Goal: Task Accomplishment & Management: Complete application form

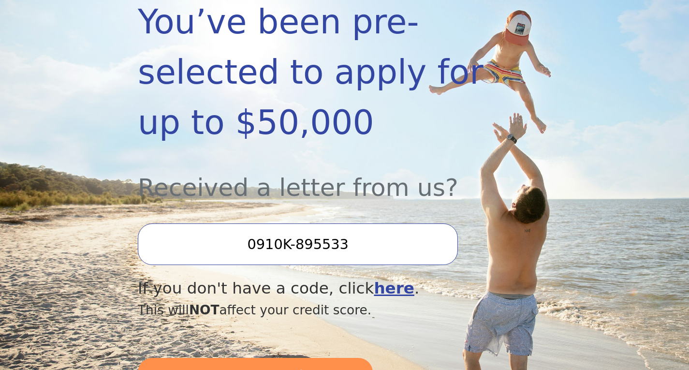
scroll to position [242, 0]
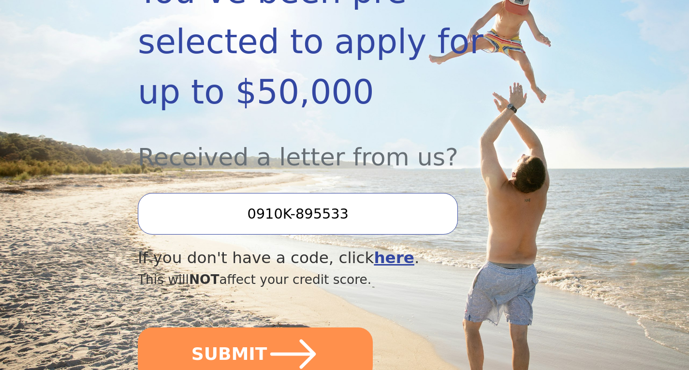
click at [355, 193] on input "0910K-895533" at bounding box center [298, 214] width 320 height 42
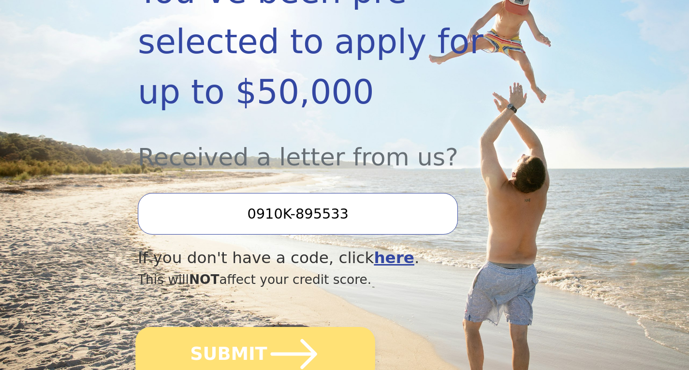
click at [268, 328] on icon "submit" at bounding box center [294, 354] width 53 height 53
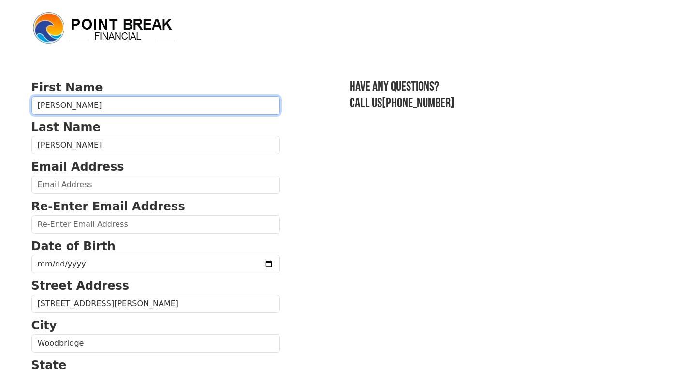
click at [70, 104] on input "Latoya" at bounding box center [155, 105] width 249 height 18
type input "LaToya"
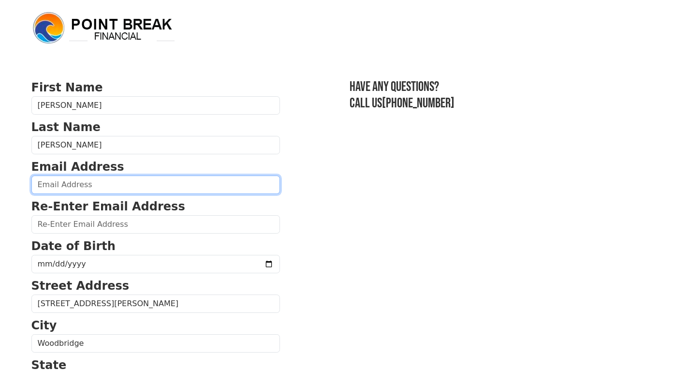
click at [106, 185] on input "email" at bounding box center [155, 185] width 249 height 18
type input "lsebree@yahoo.com"
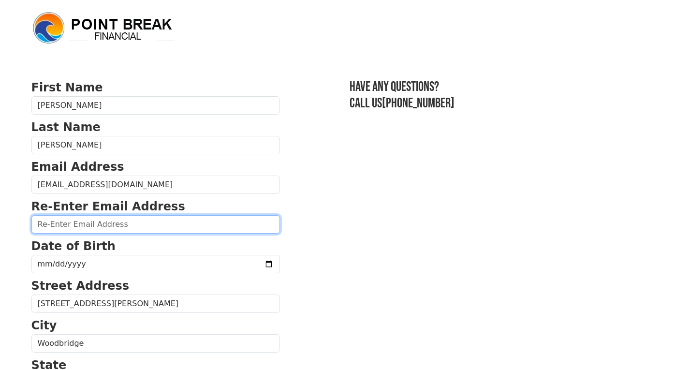
click at [119, 224] on input "email" at bounding box center [155, 224] width 249 height 18
type input "lsebree@yahoo.com"
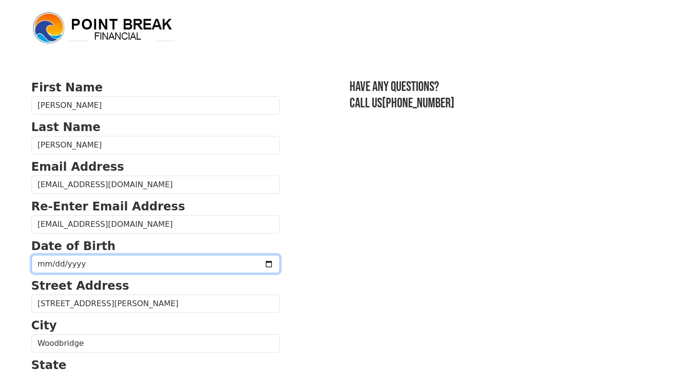
click at [92, 260] on input "date" at bounding box center [155, 264] width 249 height 18
type input "1979-11-01"
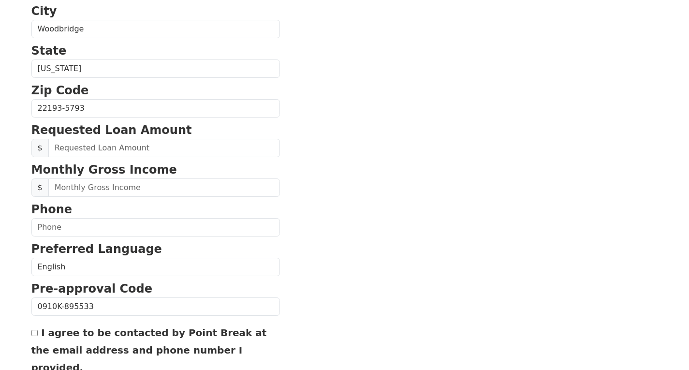
scroll to position [339, 0]
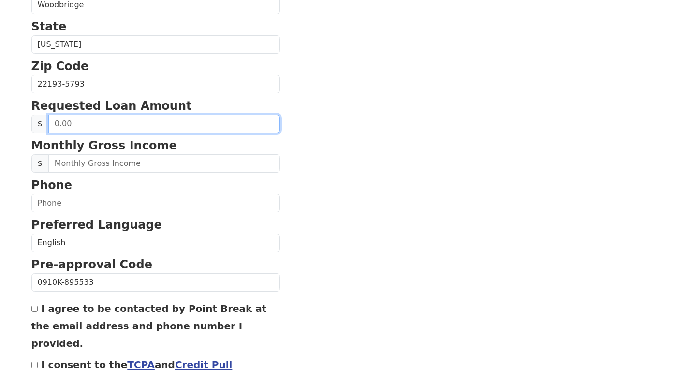
click at [90, 123] on input "text" at bounding box center [164, 124] width 232 height 18
drag, startPoint x: 99, startPoint y: 124, endPoint x: 38, endPoint y: 124, distance: 60.5
click at [38, 124] on div "$" at bounding box center [155, 124] width 249 height 18
type input "20,000.00"
click at [175, 127] on input "20,000.00" at bounding box center [164, 124] width 232 height 18
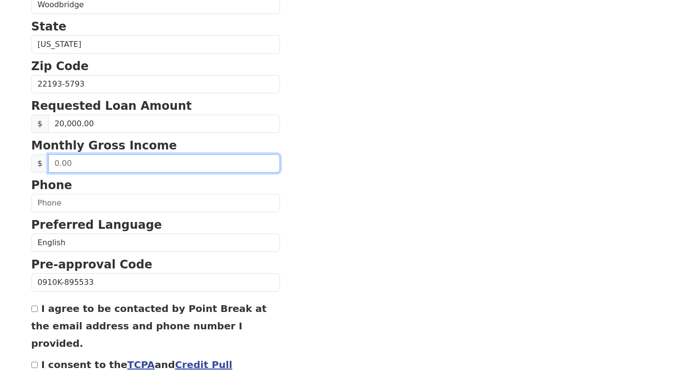
click at [78, 165] on input "text" at bounding box center [164, 163] width 232 height 18
type input "59,998.00"
drag, startPoint x: 139, startPoint y: 166, endPoint x: 97, endPoint y: 156, distance: 43.7
click at [111, 158] on input "59,998.00" at bounding box center [164, 163] width 232 height 18
drag, startPoint x: 106, startPoint y: 164, endPoint x: 8, endPoint y: 168, distance: 98.3
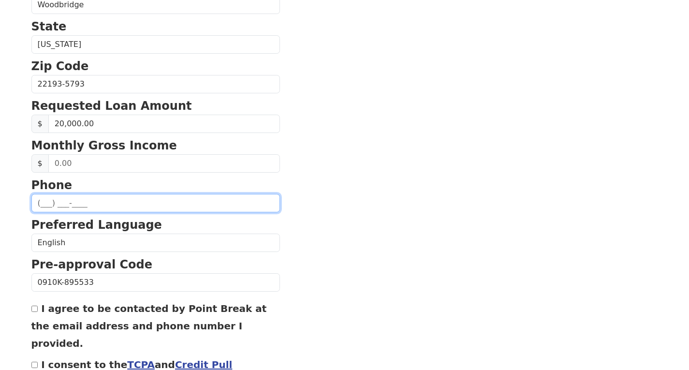
click at [81, 202] on input "text" at bounding box center [155, 203] width 249 height 18
type input "(757) 705-5702"
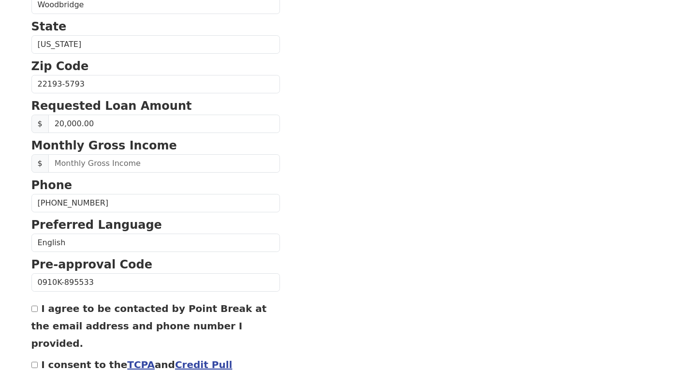
click at [351, 252] on section "First Name LaToya Last Name Sebree Email Address lsebree@yahoo.com Re-Enter Ema…" at bounding box center [344, 85] width 627 height 690
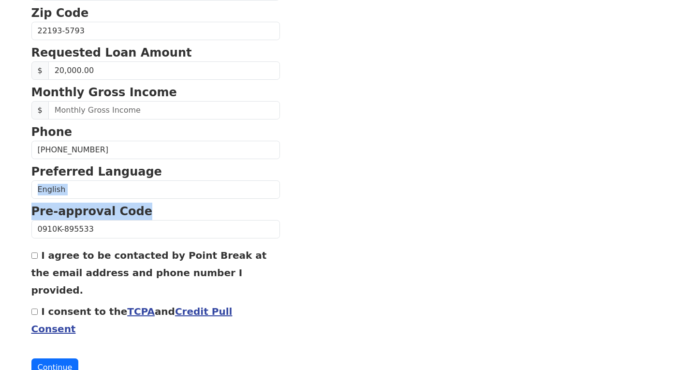
scroll to position [400, 0]
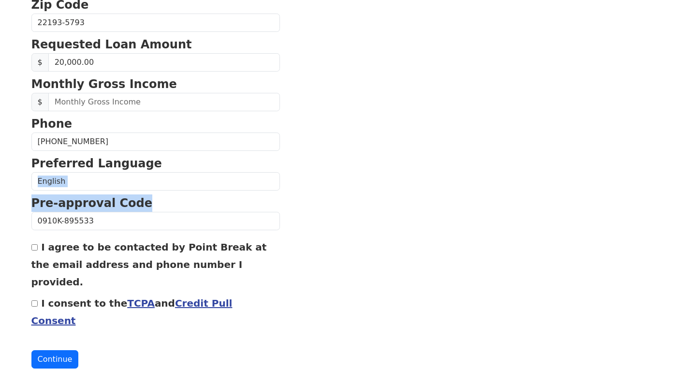
click at [35, 248] on input "I agree to be contacted by Point Break at the email address and phone number I …" at bounding box center [34, 247] width 6 height 6
checkbox input "true"
click at [32, 300] on input "I consent to the TCPA and Credit Pull Consent" at bounding box center [34, 303] width 6 height 6
checkbox input "true"
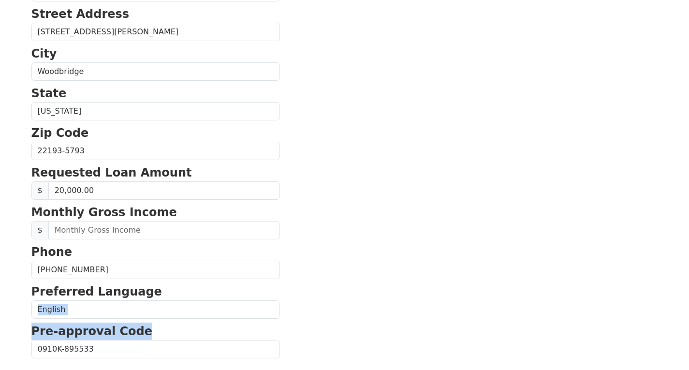
scroll to position [255, 0]
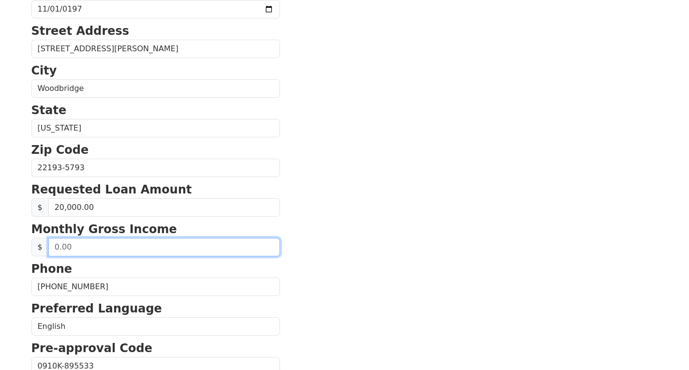
click at [56, 249] on input "text" at bounding box center [164, 247] width 232 height 18
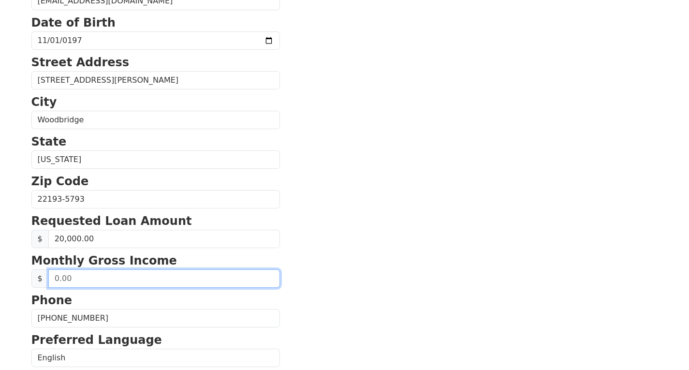
scroll to position [207, 0]
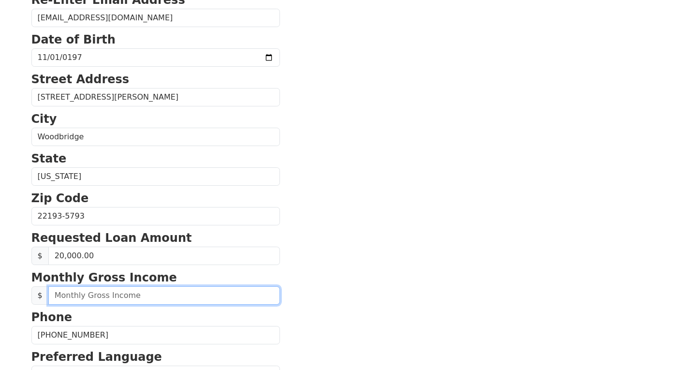
click at [64, 292] on input "text" at bounding box center [164, 295] width 232 height 18
type input "5,998.00"
click at [143, 296] on input "5,998.00" at bounding box center [164, 295] width 232 height 18
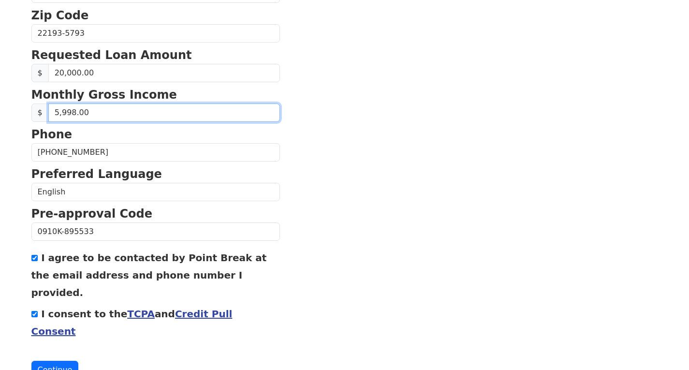
scroll to position [400, 0]
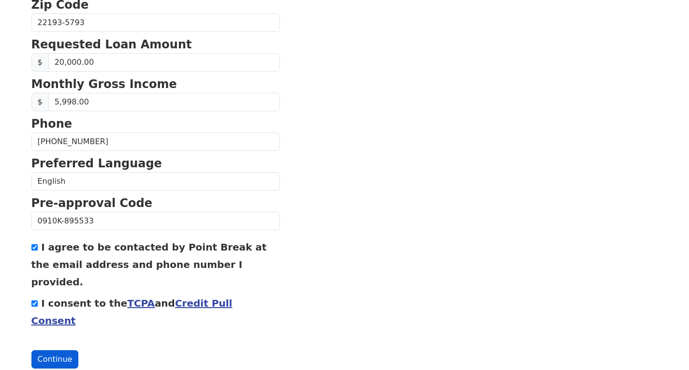
click at [57, 350] on button "Continue" at bounding box center [54, 359] width 47 height 18
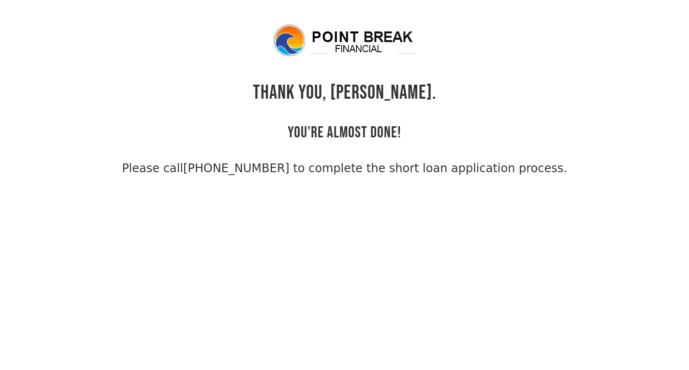
scroll to position [23, 0]
